Goal: Book appointment/travel/reservation

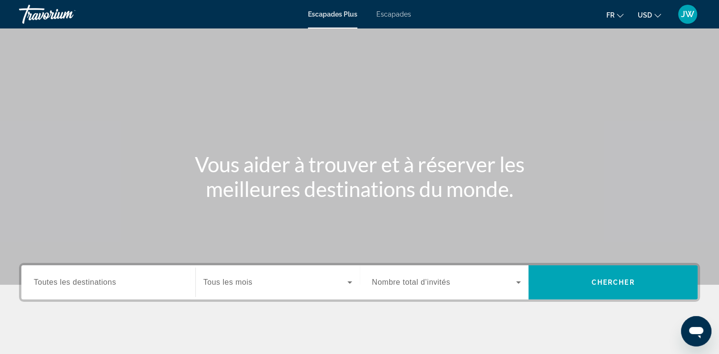
click at [646, 20] on button "USD USD ($) MXN (Mex$) CAD (Can$) GBP (£) EUR (€) AUD (A$) NZD (NZ$) CNY (CN¥)" at bounding box center [649, 15] width 23 height 14
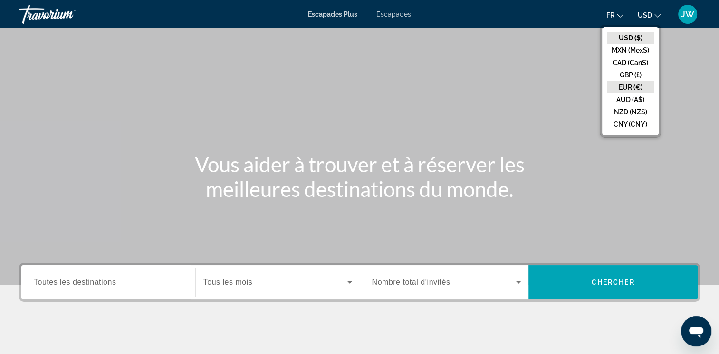
click at [628, 86] on button "EUR (€)" at bounding box center [630, 87] width 47 height 12
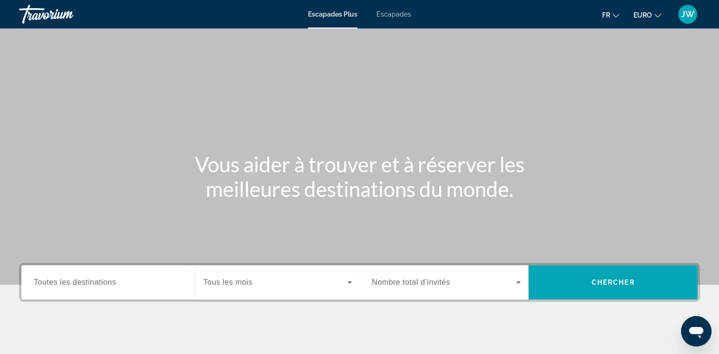
click at [165, 287] on input "Destination Toutes les destinations" at bounding box center [108, 282] width 149 height 11
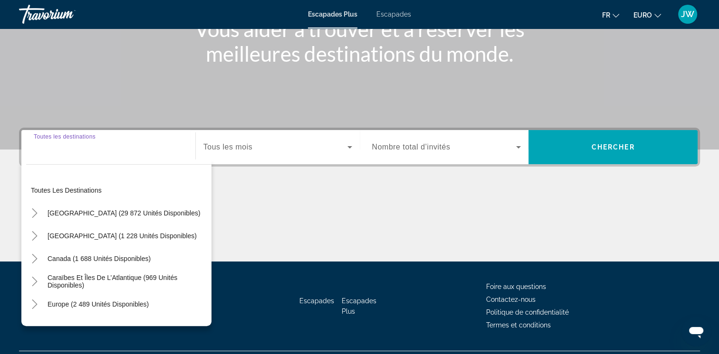
scroll to position [159, 0]
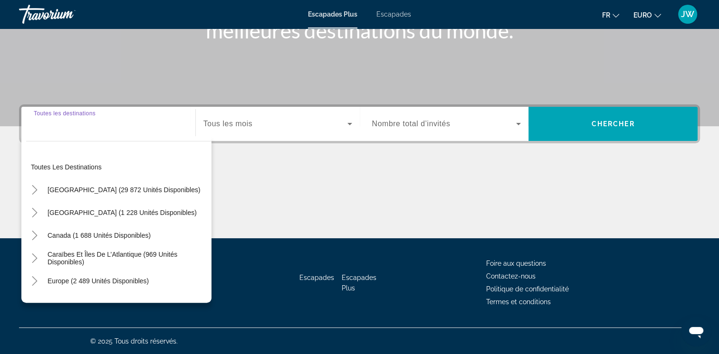
click at [292, 124] on span "Widget de recherche" at bounding box center [275, 123] width 144 height 11
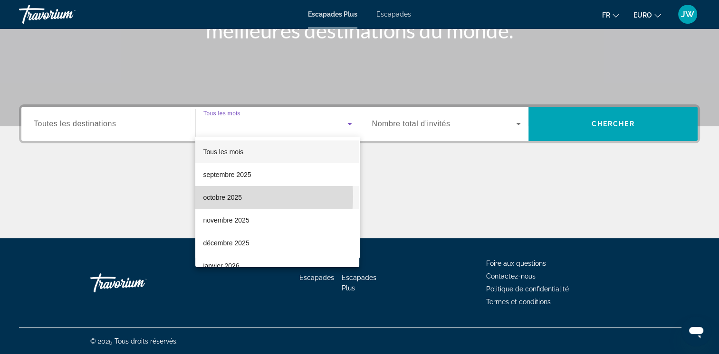
click at [238, 197] on font "octobre 2025" at bounding box center [222, 198] width 39 height 8
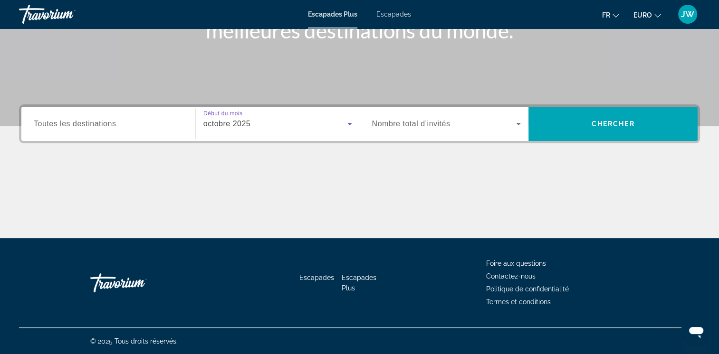
click at [416, 124] on span "Nombre total d’invités" at bounding box center [411, 124] width 78 height 8
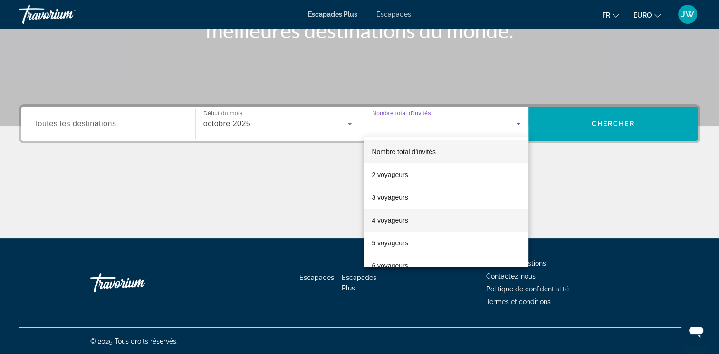
click at [389, 220] on font "4 voyageurs" at bounding box center [390, 221] width 36 height 8
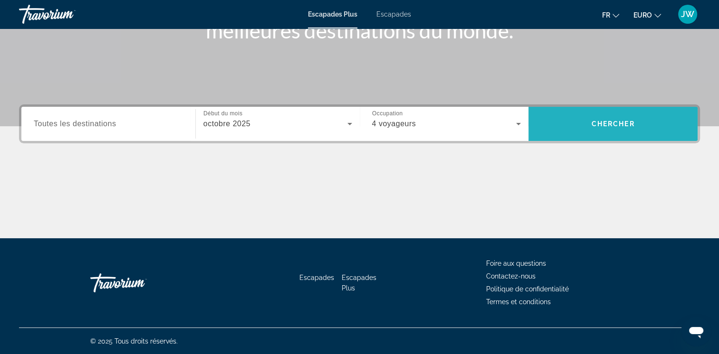
click at [610, 124] on span "Chercher" at bounding box center [612, 124] width 43 height 8
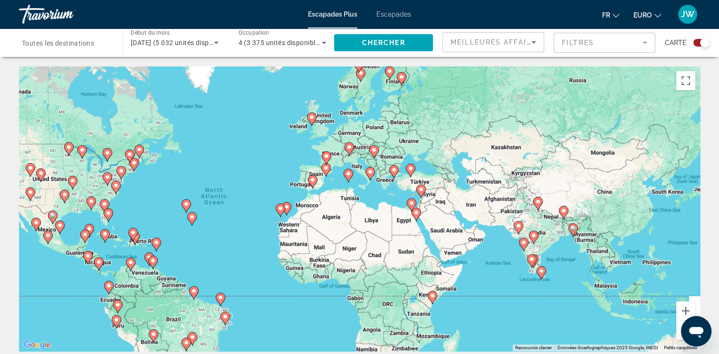
drag, startPoint x: 341, startPoint y: 194, endPoint x: 242, endPoint y: 193, distance: 98.3
click at [242, 193] on div "Pour activer le glissement avec le clavier, appuyez sur Alt + Entrée. Une fois …" at bounding box center [359, 209] width 681 height 285
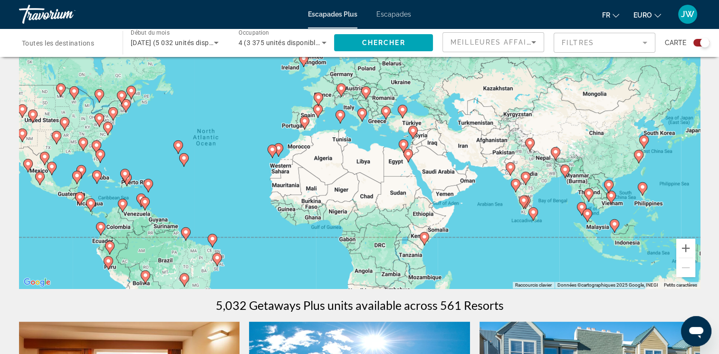
scroll to position [48, 0]
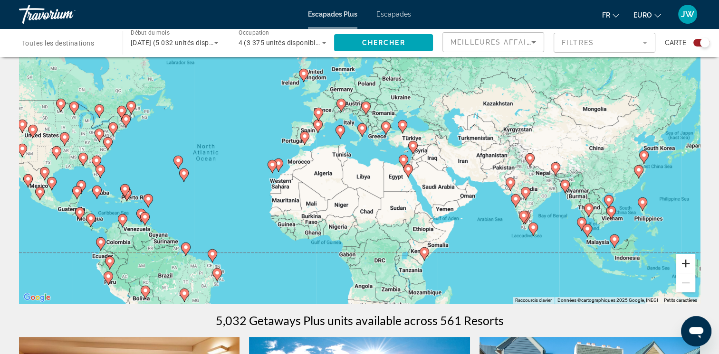
click at [682, 265] on button "Zoom avant" at bounding box center [685, 263] width 19 height 19
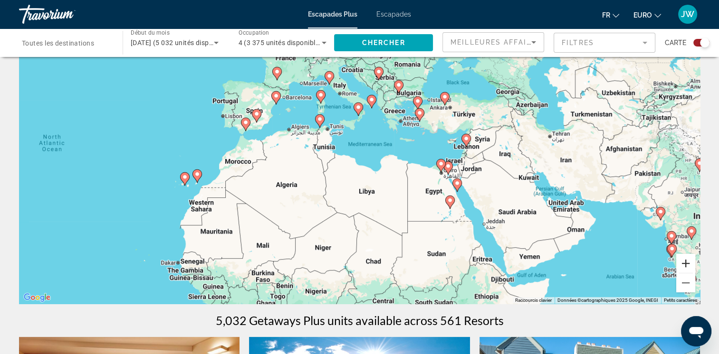
click at [682, 265] on button "Zoom avant" at bounding box center [685, 263] width 19 height 19
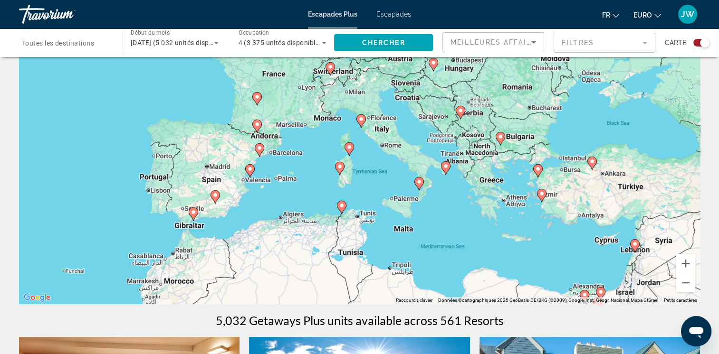
drag, startPoint x: 365, startPoint y: 195, endPoint x: 411, endPoint y: 239, distance: 63.8
click at [414, 281] on div "To activate drag with keyboard, press Alt + Enter. Once in keyboard drag state,…" at bounding box center [359, 161] width 681 height 285
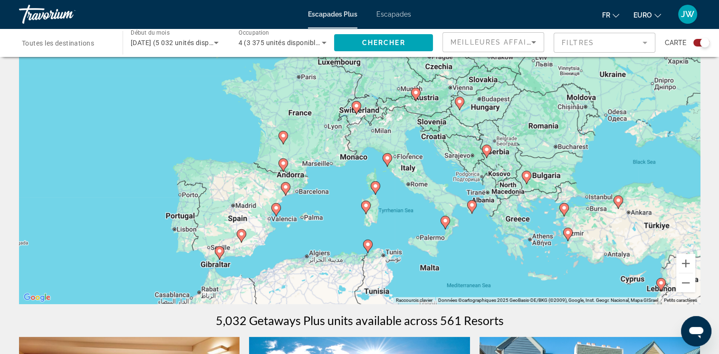
drag, startPoint x: 393, startPoint y: 186, endPoint x: 422, endPoint y: 233, distance: 54.6
click at [422, 233] on div "To activate drag with keyboard, press Alt + Enter. Once in keyboard drag state,…" at bounding box center [359, 161] width 681 height 285
